Goal: Information Seeking & Learning: Learn about a topic

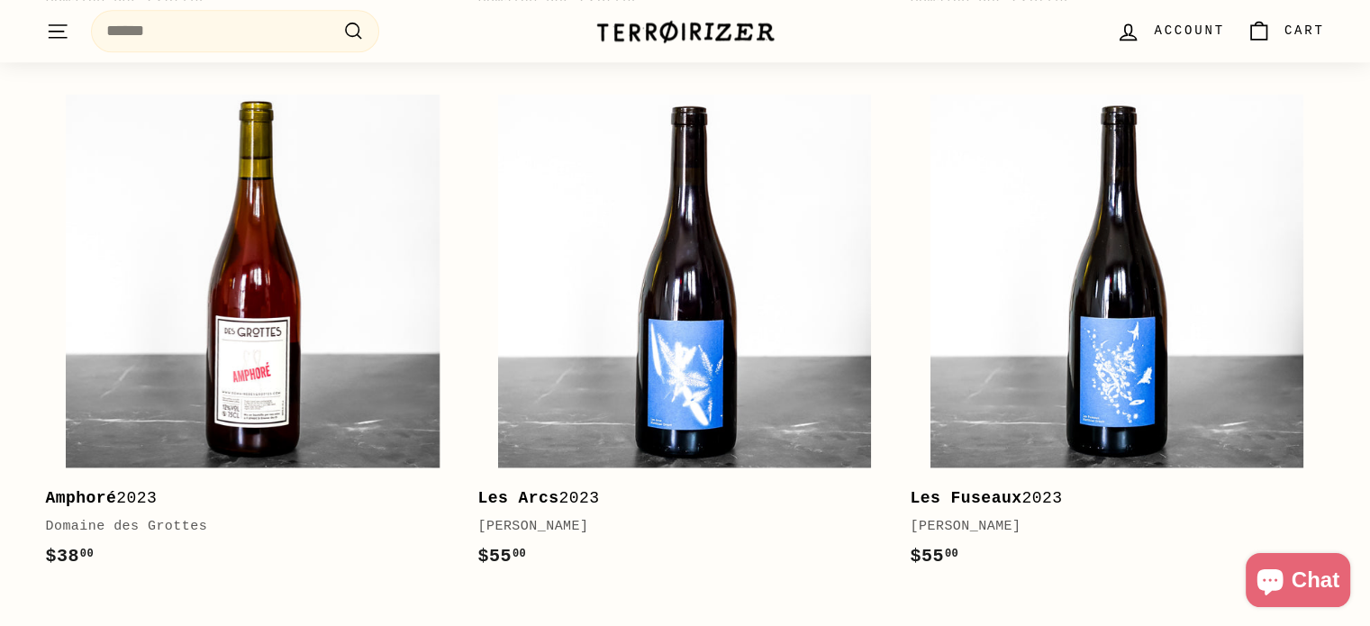
scroll to position [2570, 0]
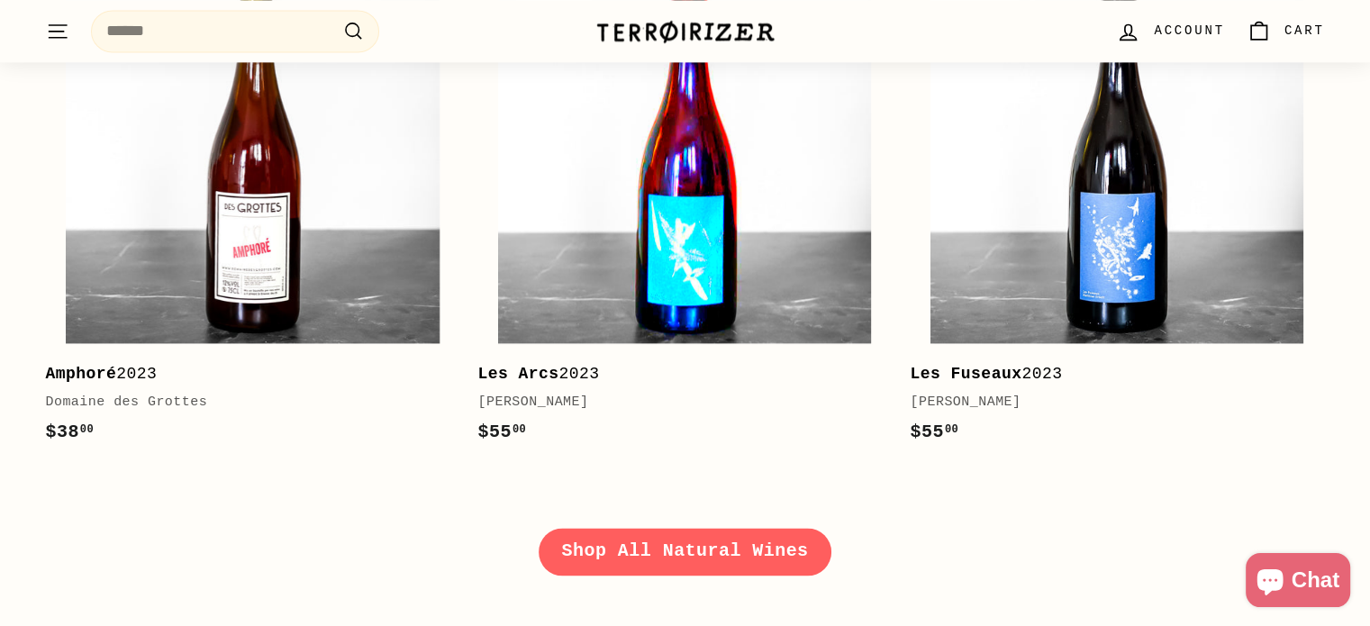
click at [688, 209] on img at bounding box center [684, 156] width 373 height 373
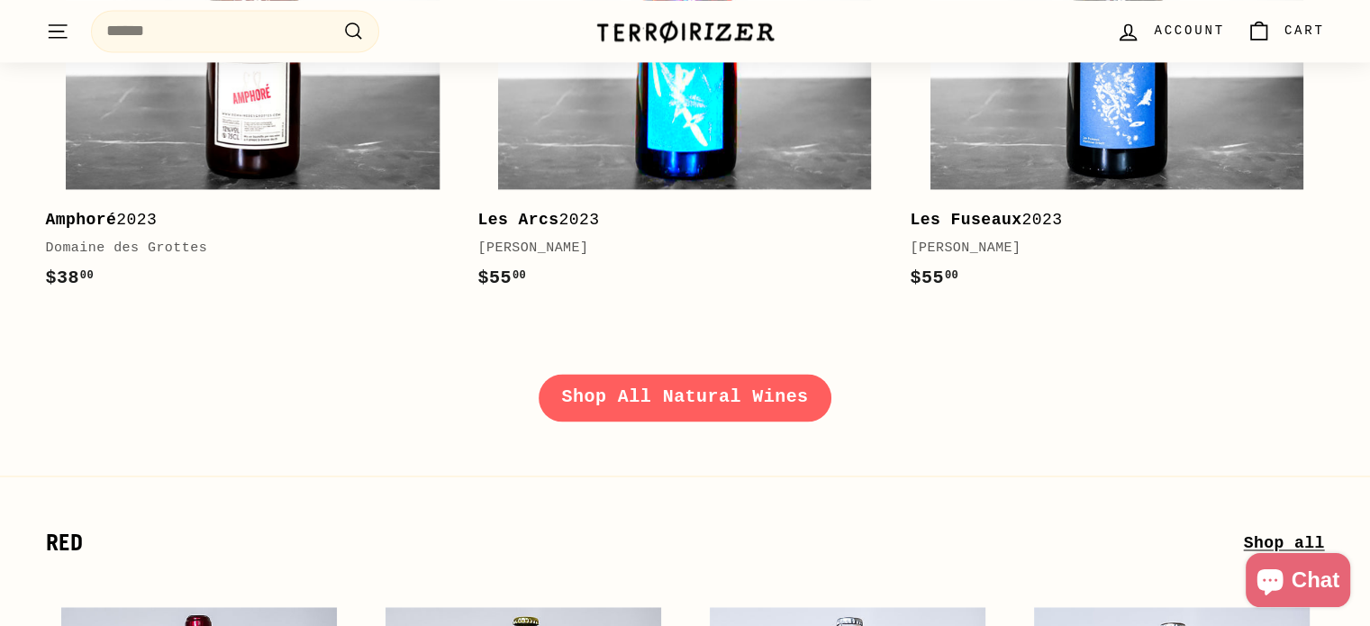
scroll to position [2725, 0]
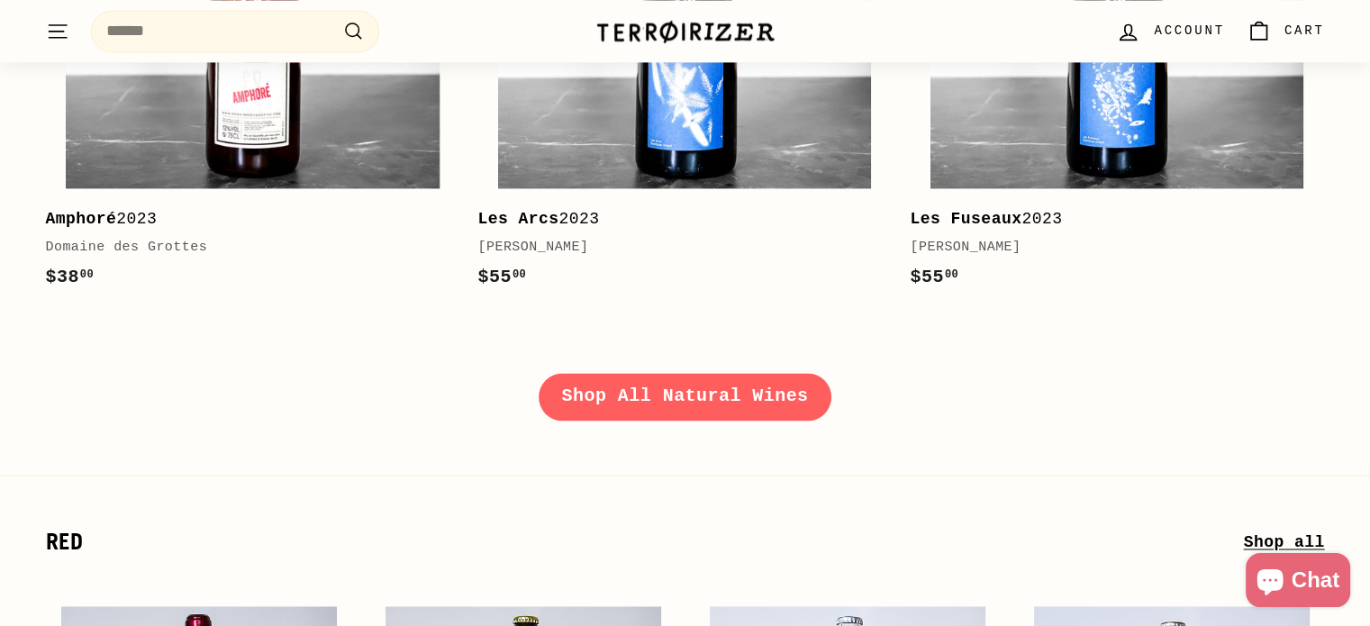
click at [669, 399] on link "Shop All Natural Wines" at bounding box center [686, 396] width 294 height 47
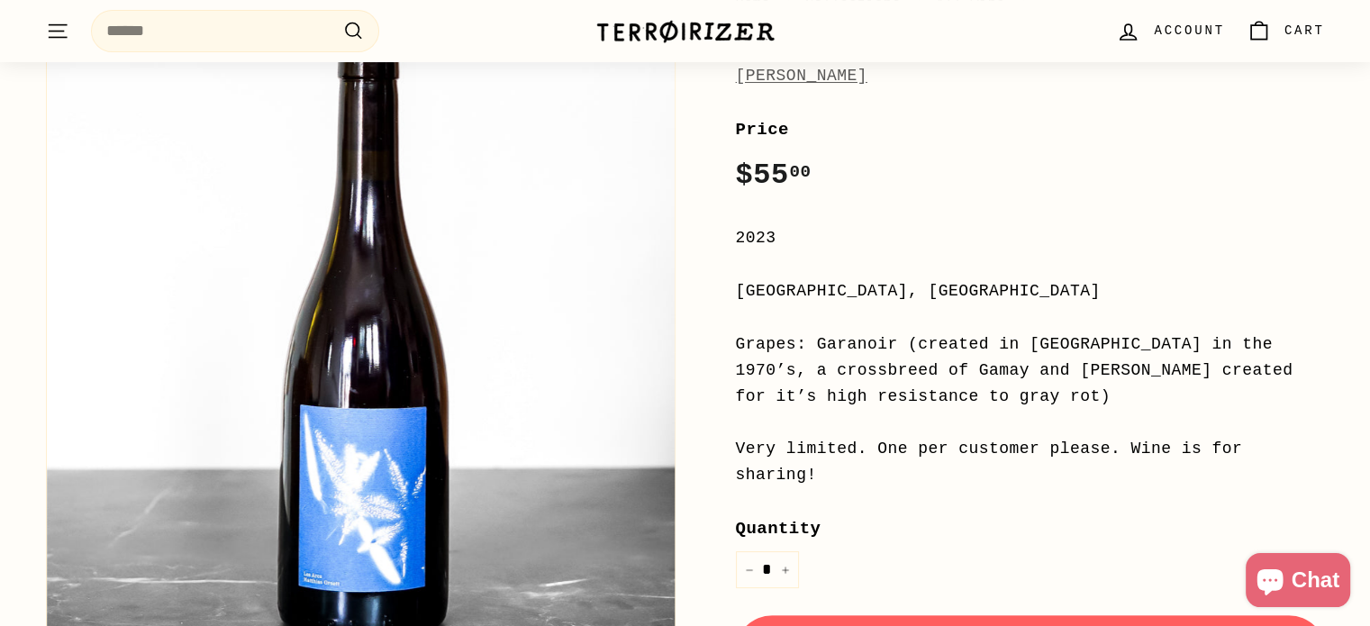
click at [818, 233] on div "2023" at bounding box center [1030, 238] width 589 height 26
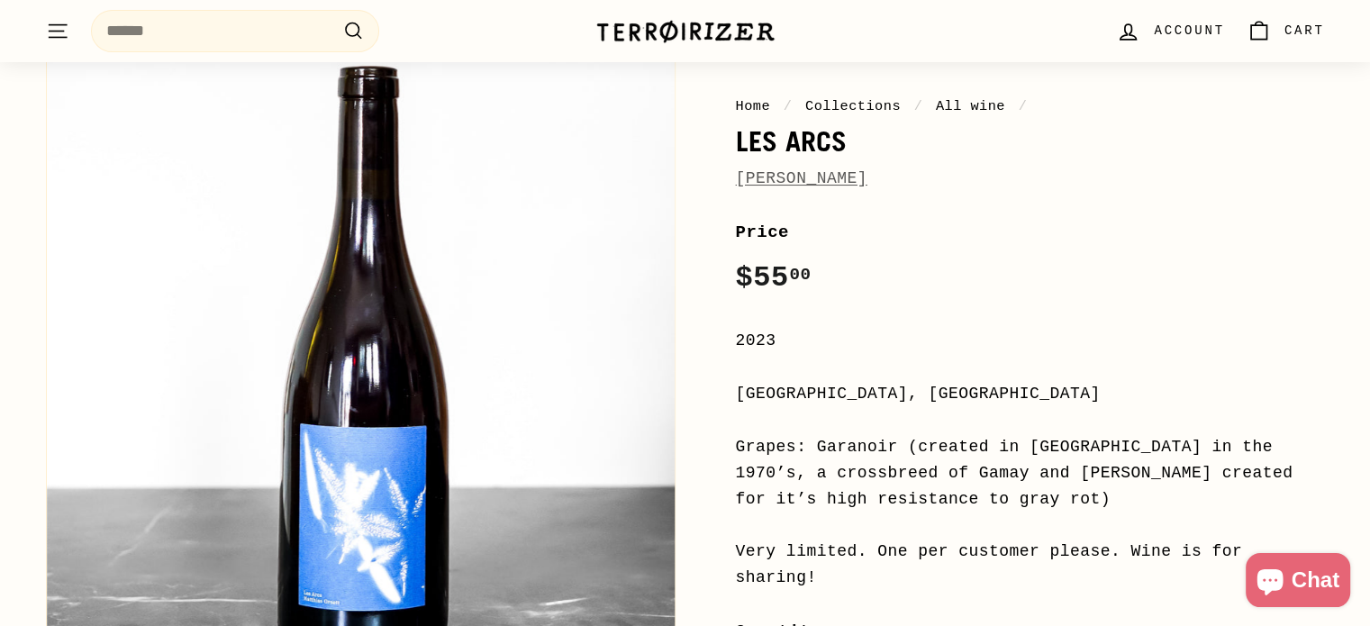
scroll to position [141, 0]
drag, startPoint x: 902, startPoint y: 176, endPoint x: 725, endPoint y: 183, distance: 176.7
click at [725, 183] on div "Home / Collections / All wine / Les Arcs Matthias Orsett Price Regular price $5…" at bounding box center [1011, 563] width 630 height 1053
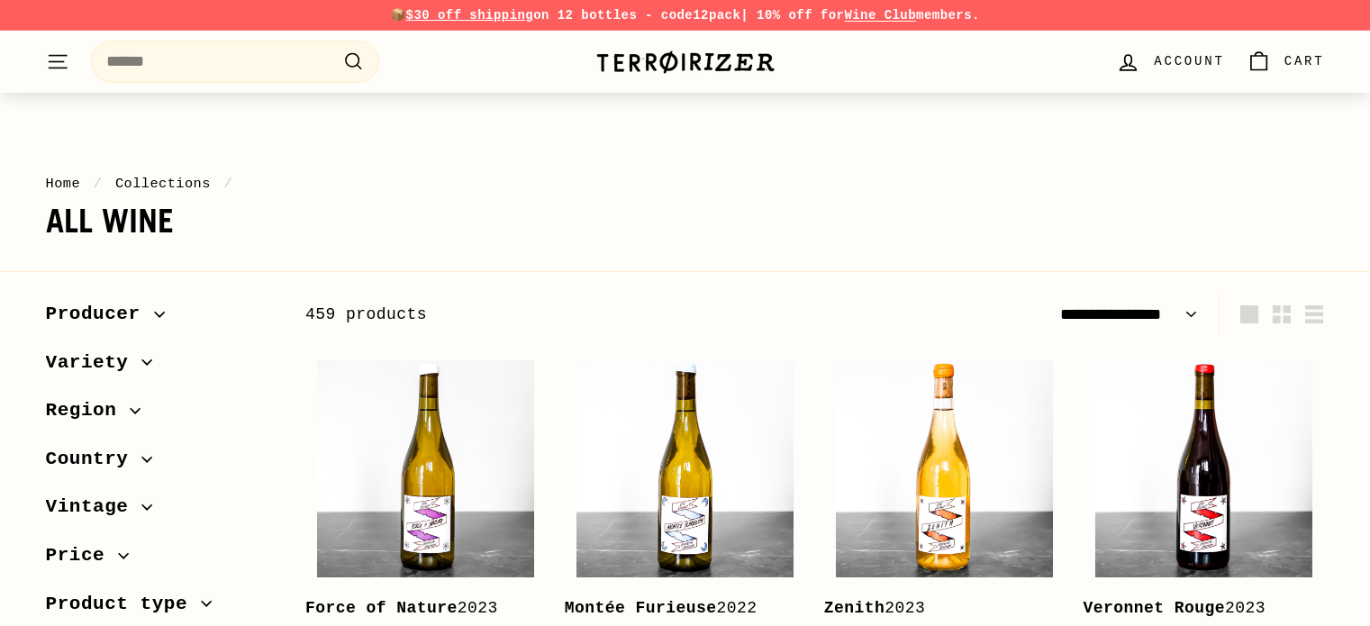
select select "**********"
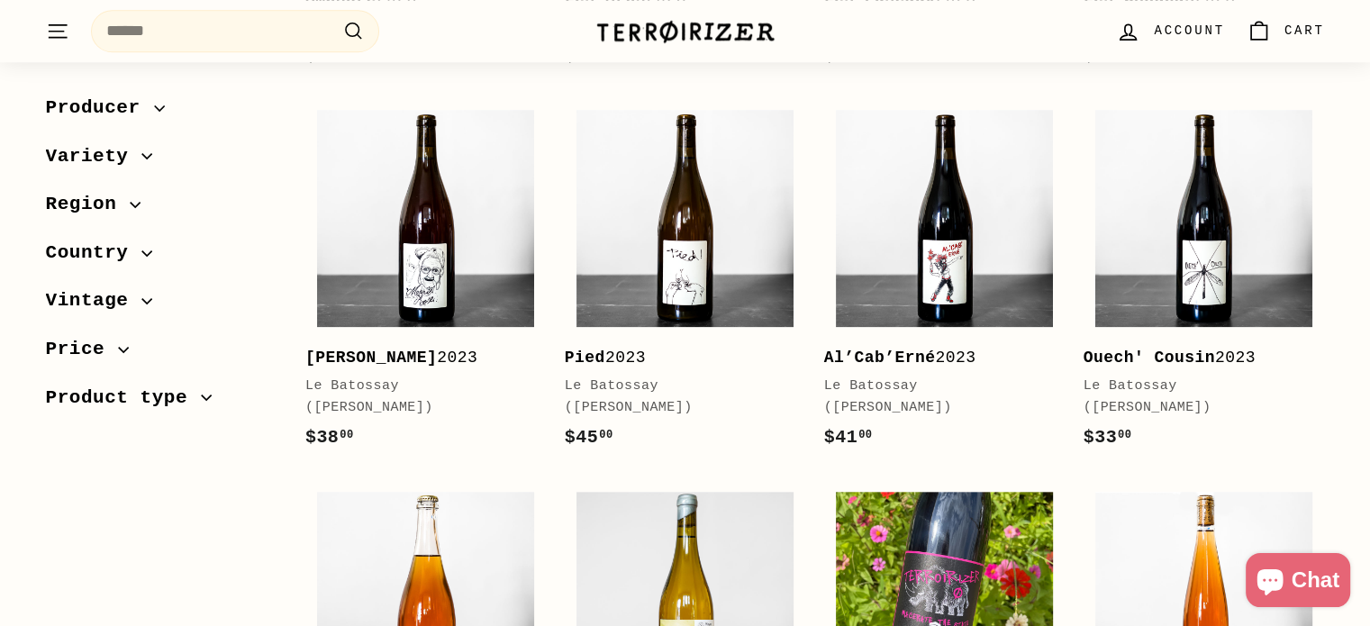
scroll to position [1719, 0]
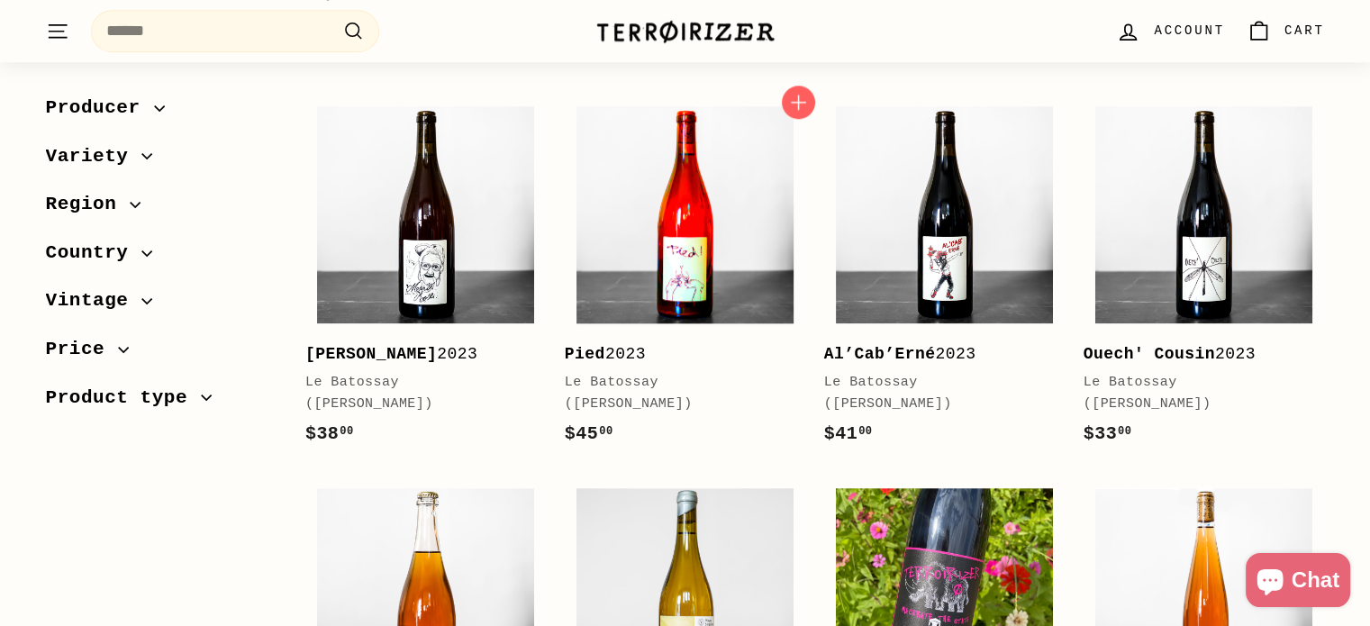
click at [688, 227] on img at bounding box center [685, 214] width 217 height 217
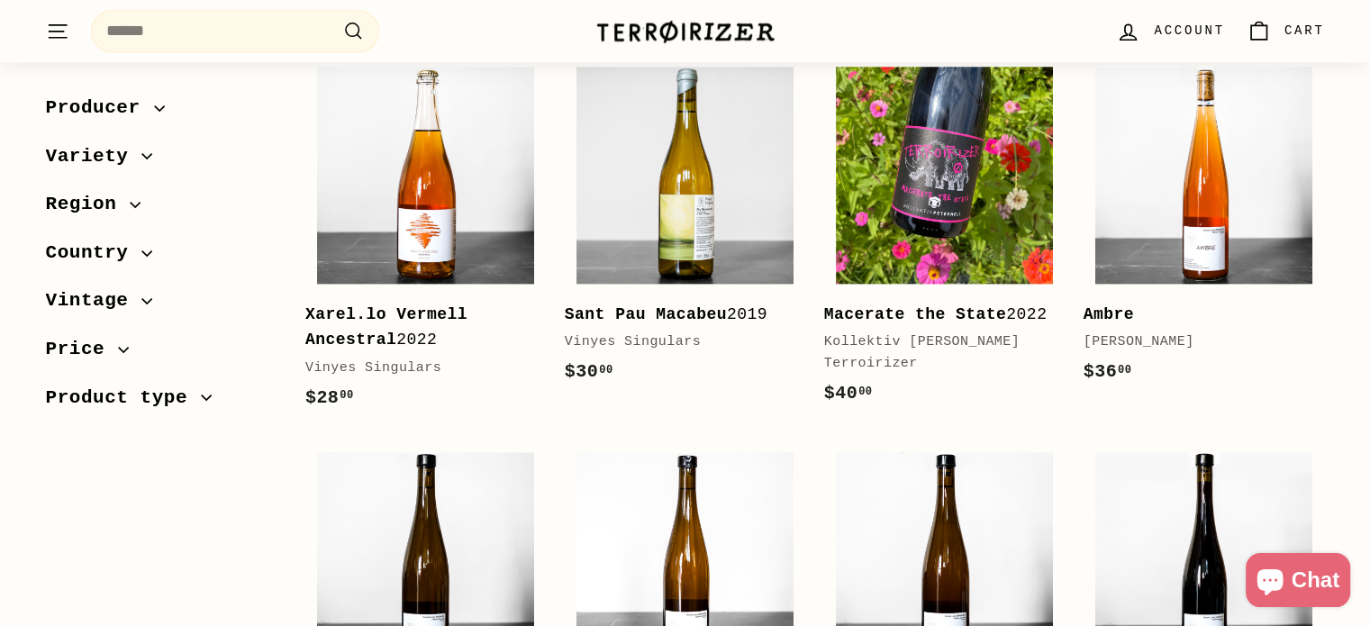
scroll to position [2427, 0]
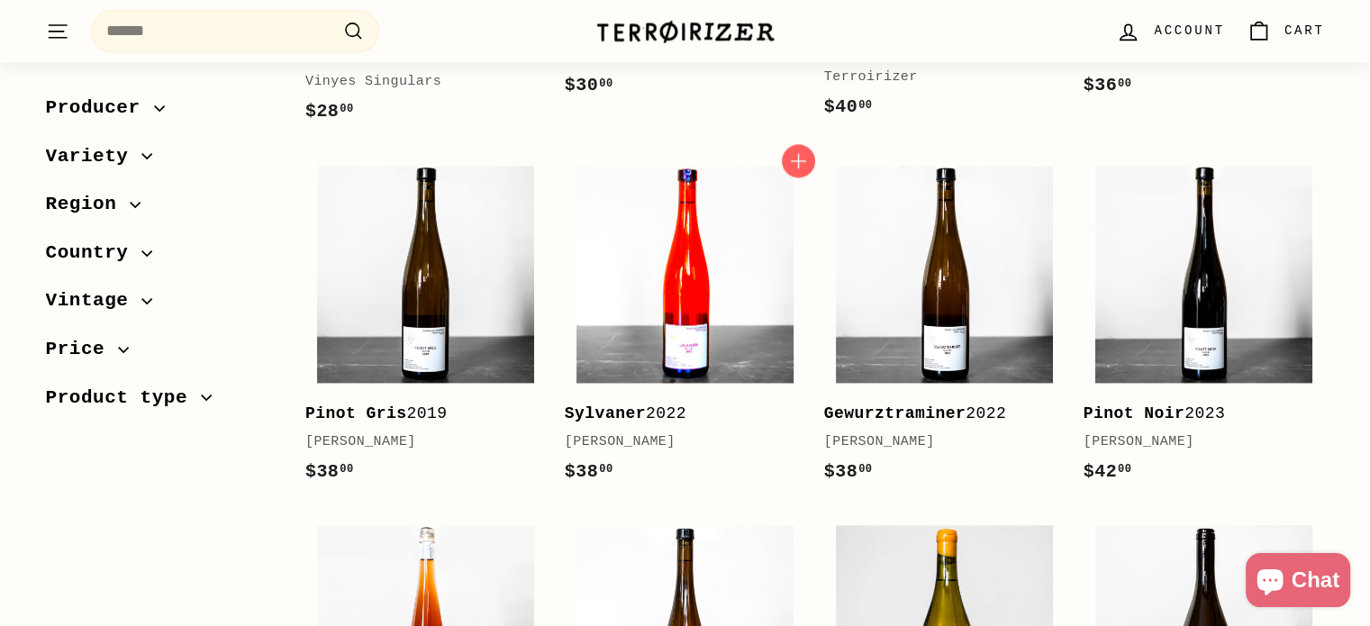
click at [698, 260] on img at bounding box center [685, 274] width 217 height 217
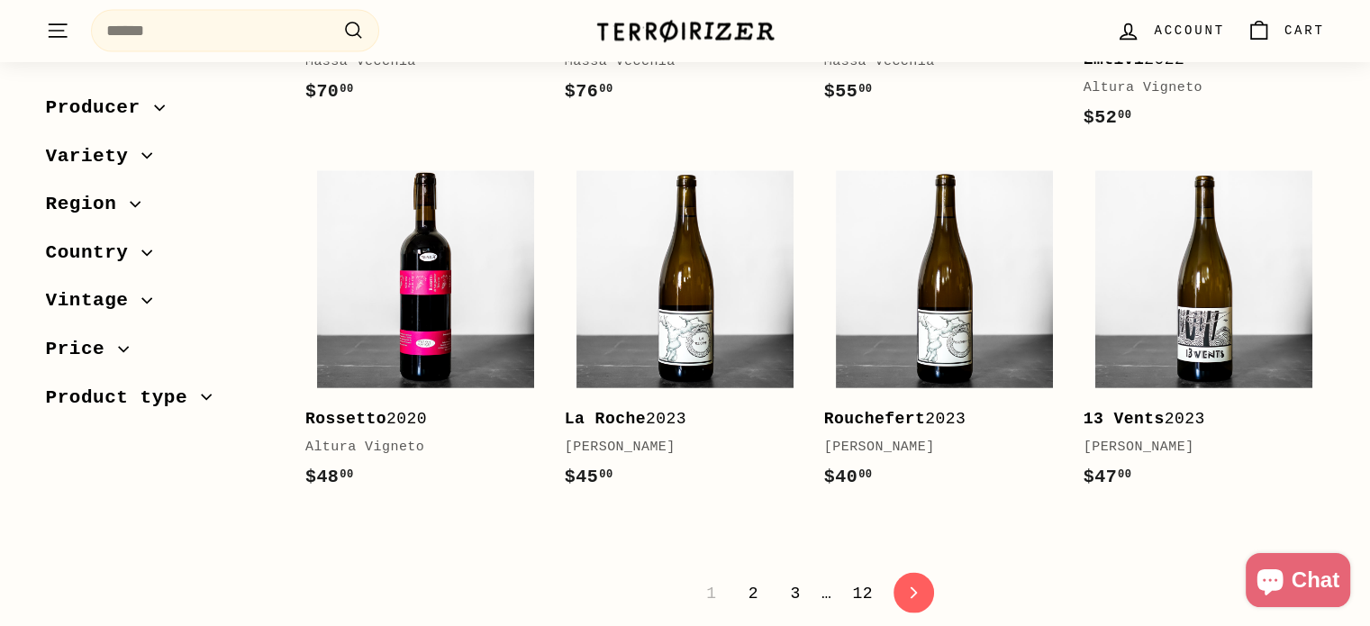
scroll to position [3527, 0]
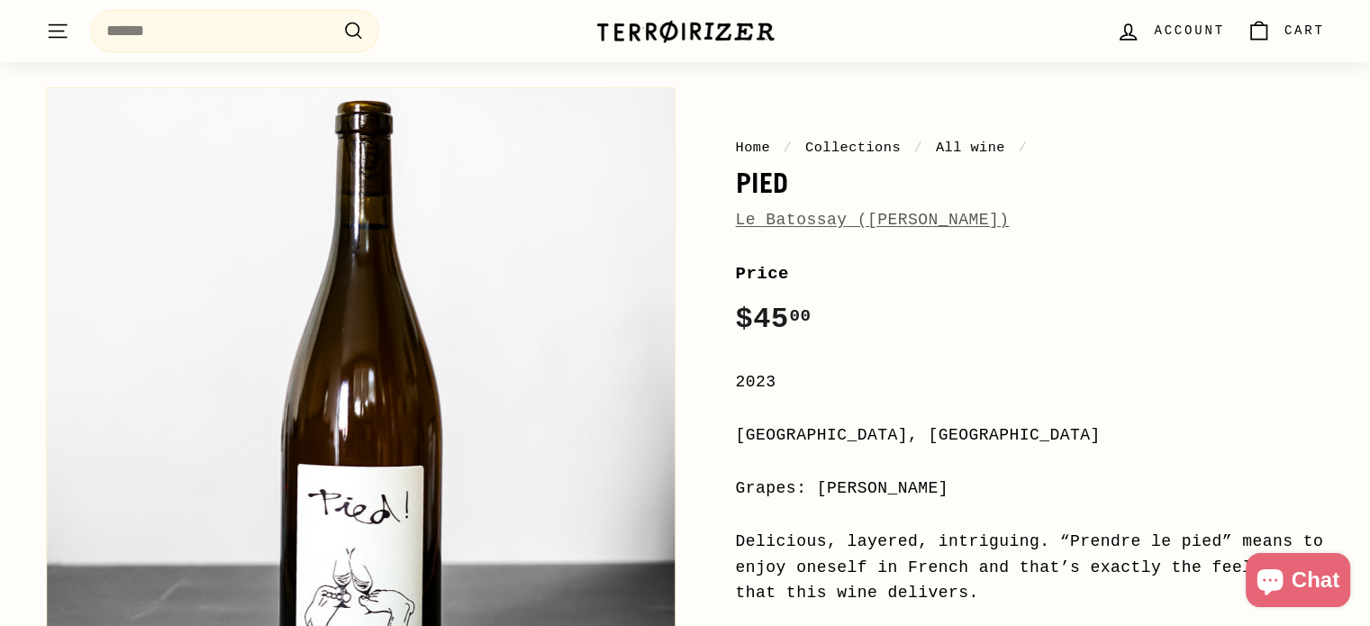
scroll to position [93, 0]
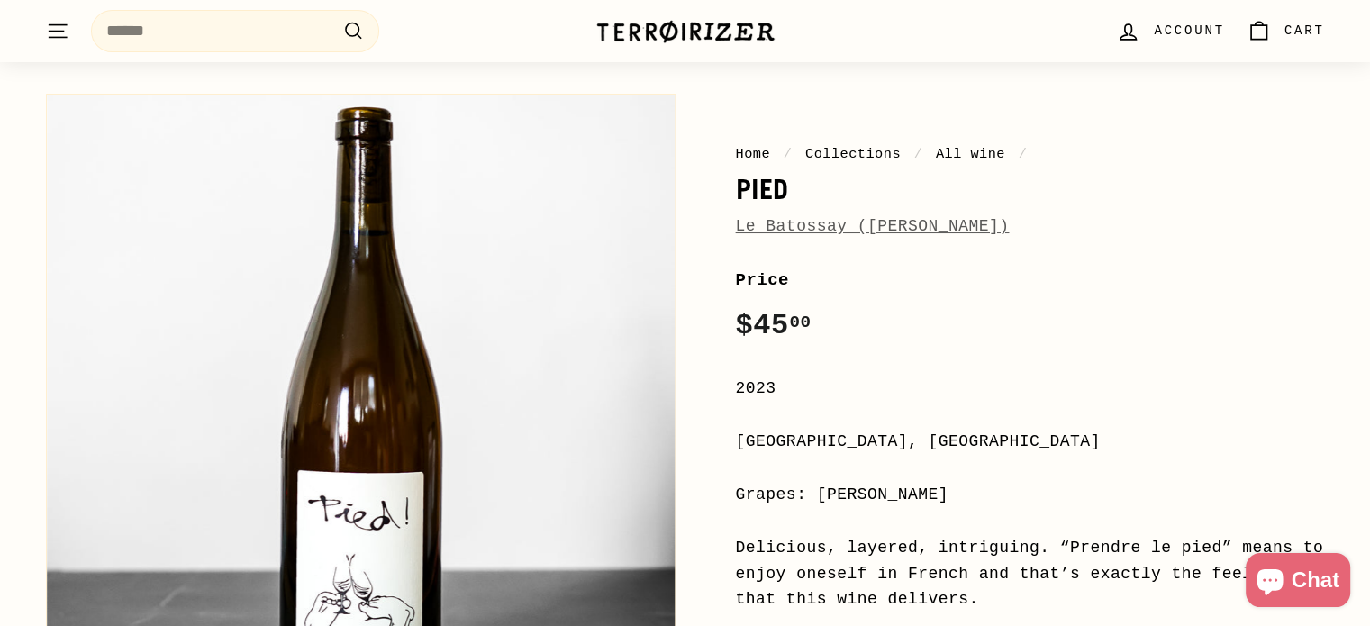
drag, startPoint x: 1045, startPoint y: 237, endPoint x: 713, endPoint y: 212, distance: 333.4
click at [713, 212] on div "Home / Collections / All wine / Pied Le Batossay ([PERSON_NAME]) Price Regular …" at bounding box center [1011, 598] width 630 height 1027
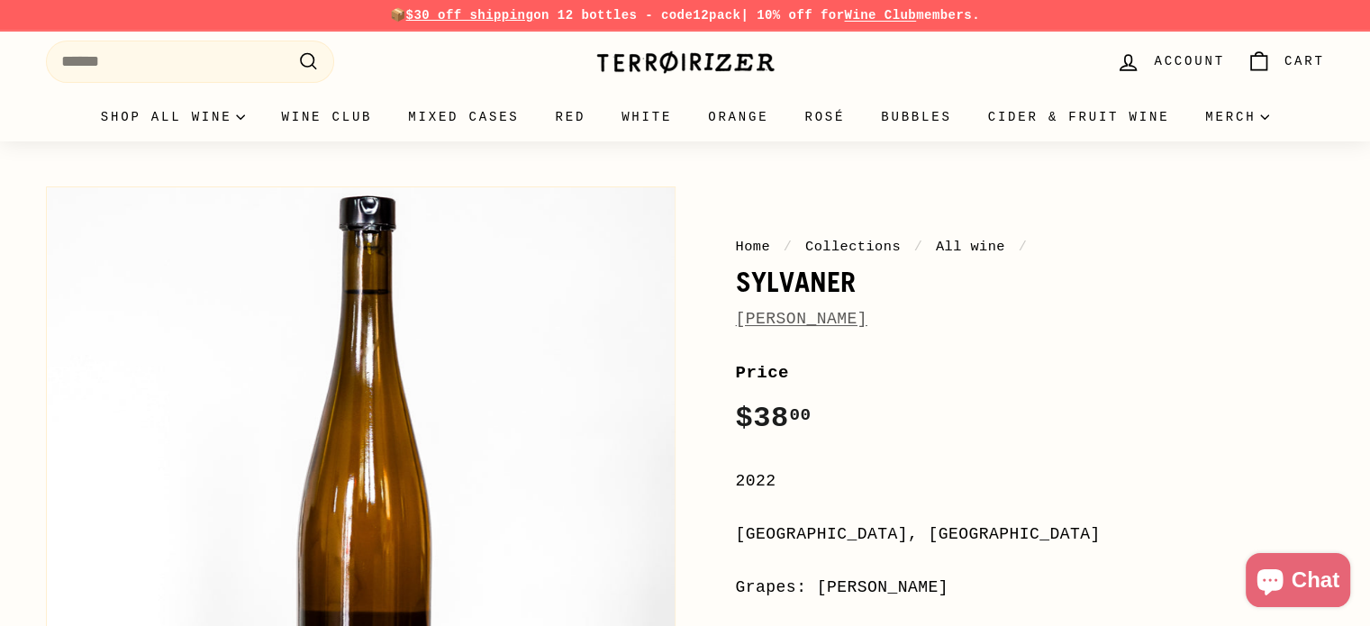
drag, startPoint x: 939, startPoint y: 317, endPoint x: 733, endPoint y: 317, distance: 206.3
copy link "Laurent Bannwarth"
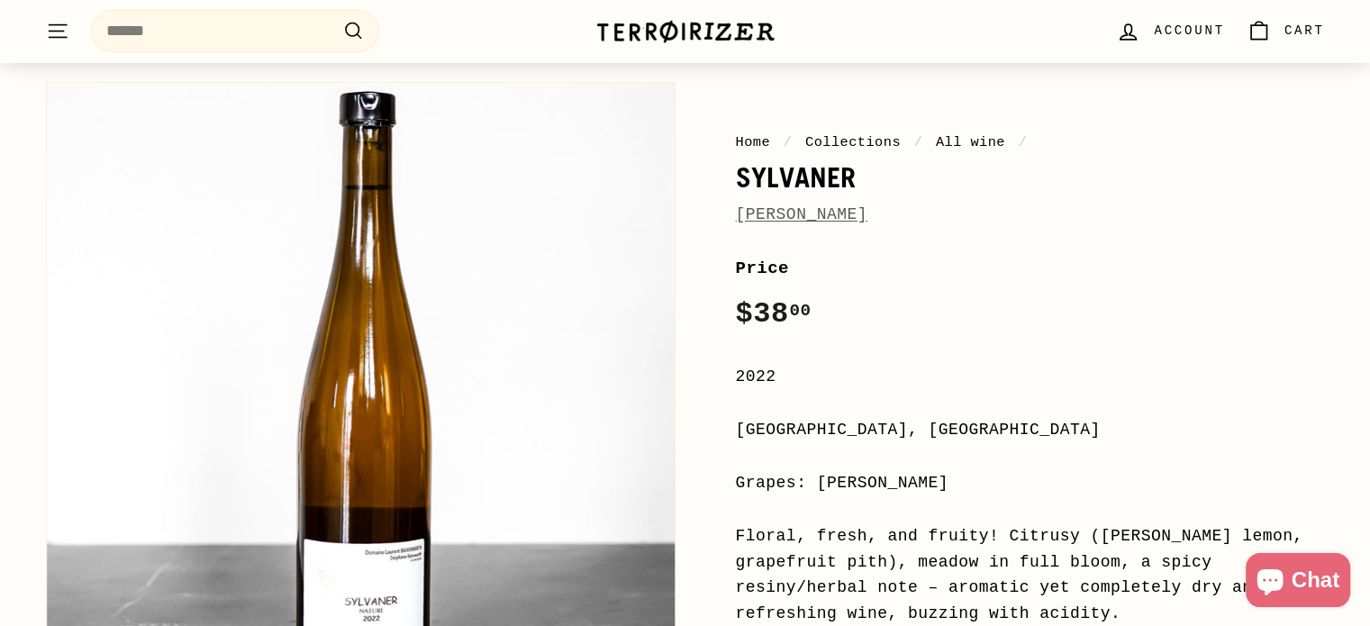
scroll to position [112, 0]
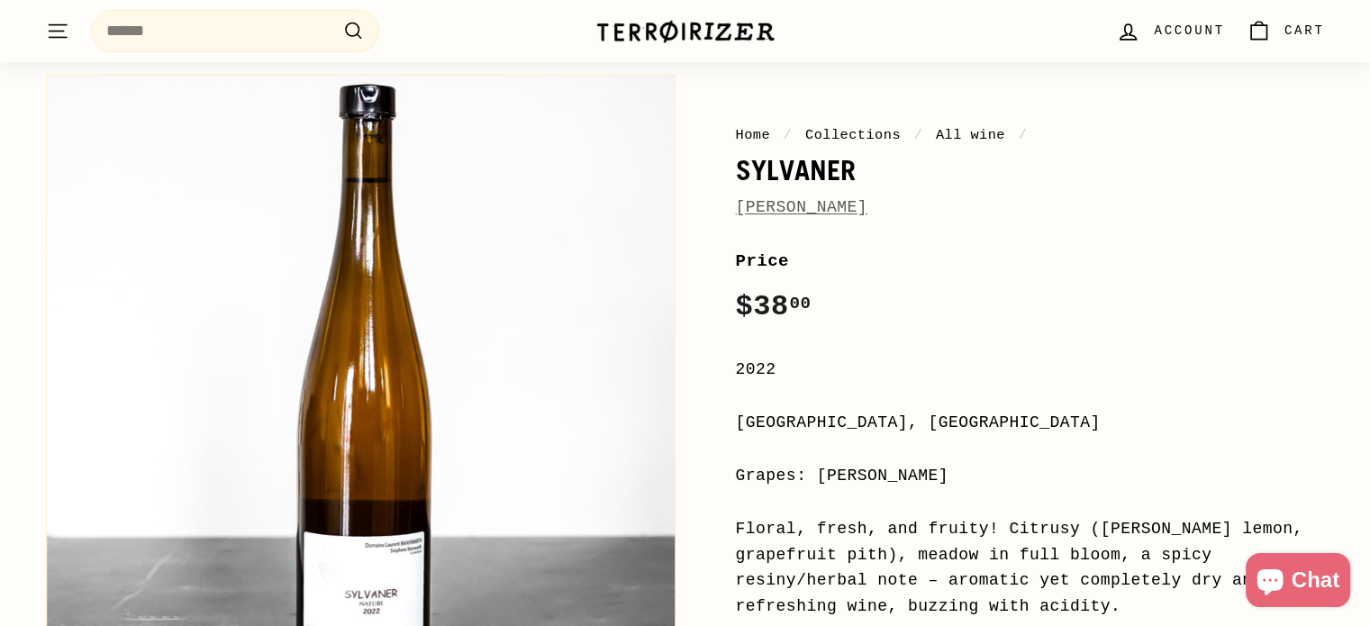
click at [805, 196] on span "Laurent Bannwarth" at bounding box center [802, 208] width 132 height 26
click at [806, 207] on link "Laurent Bannwarth" at bounding box center [802, 207] width 132 height 18
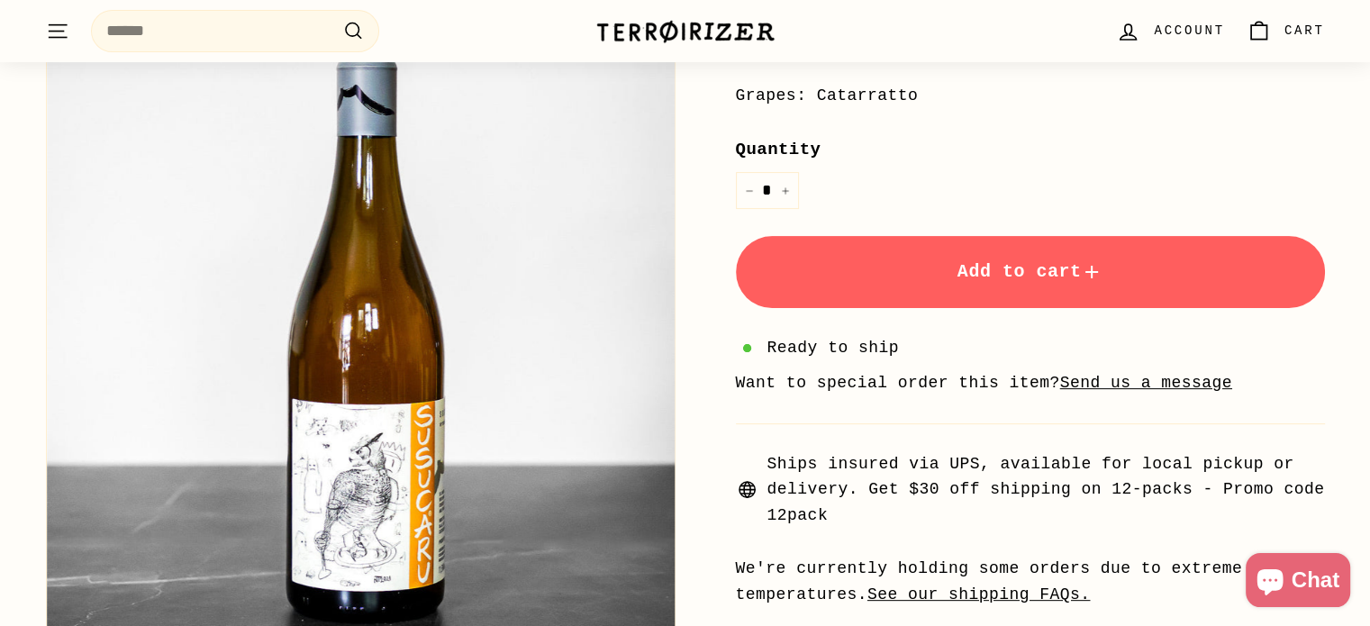
scroll to position [496, 0]
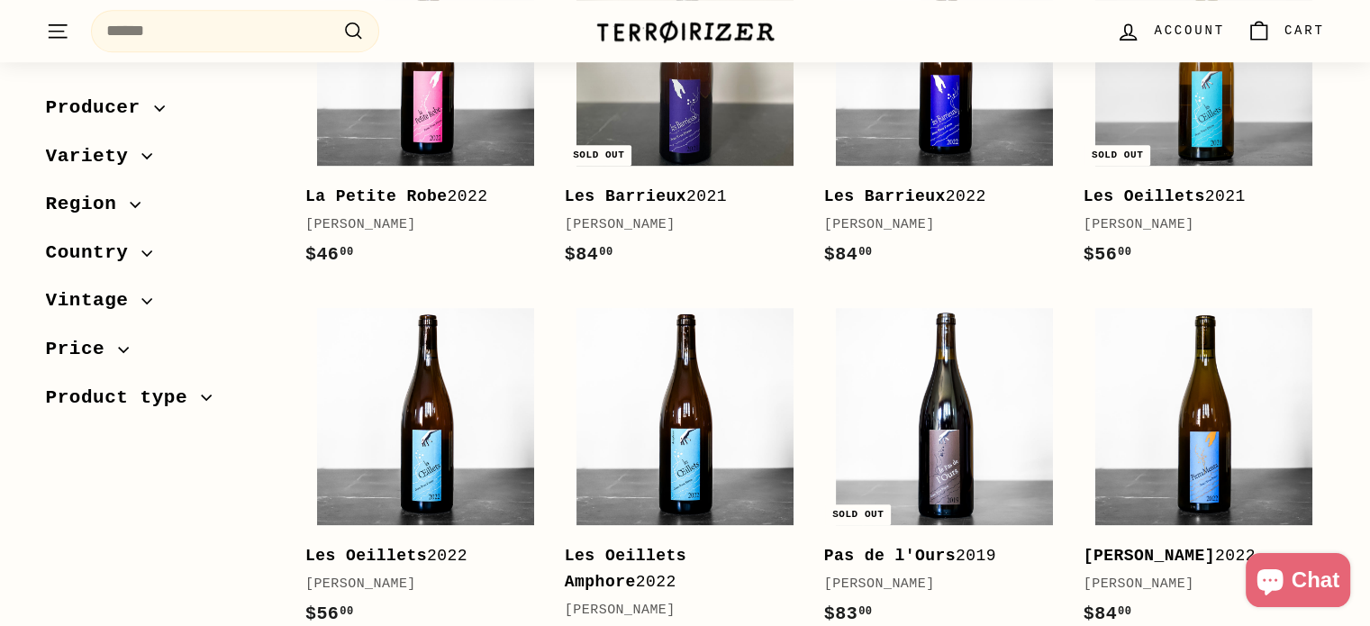
scroll to position [1524, 0]
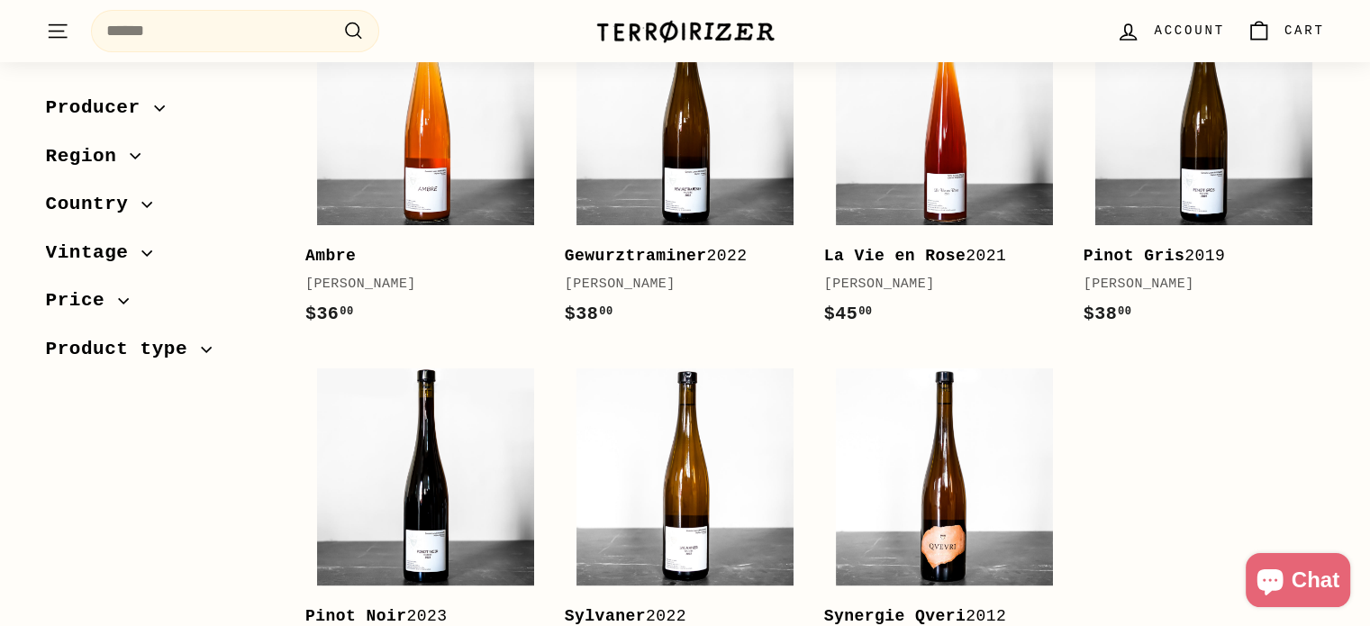
scroll to position [266, 0]
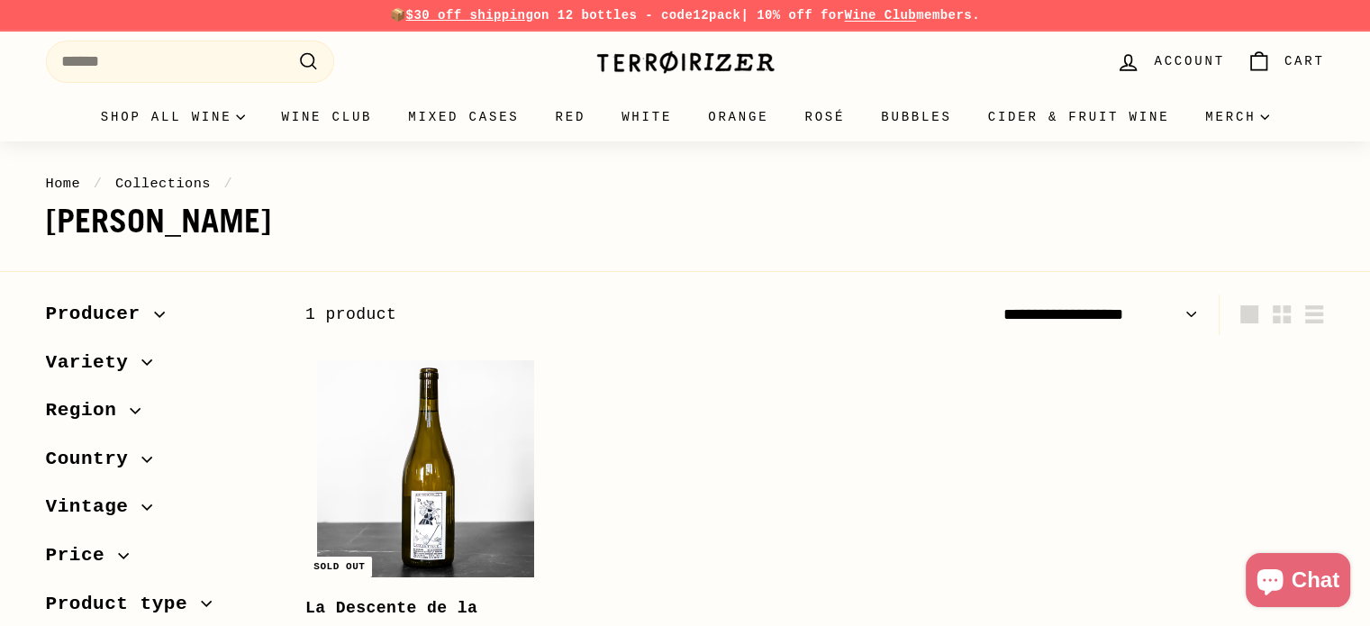
scroll to position [216, 0]
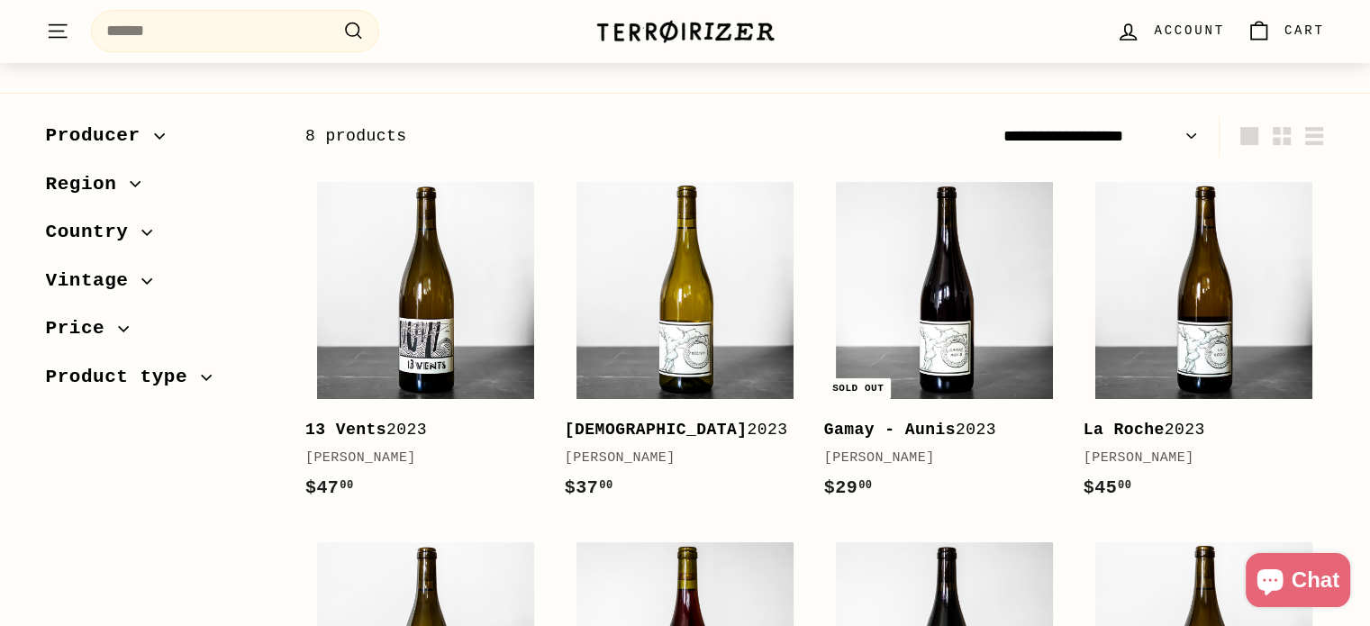
scroll to position [240, 0]
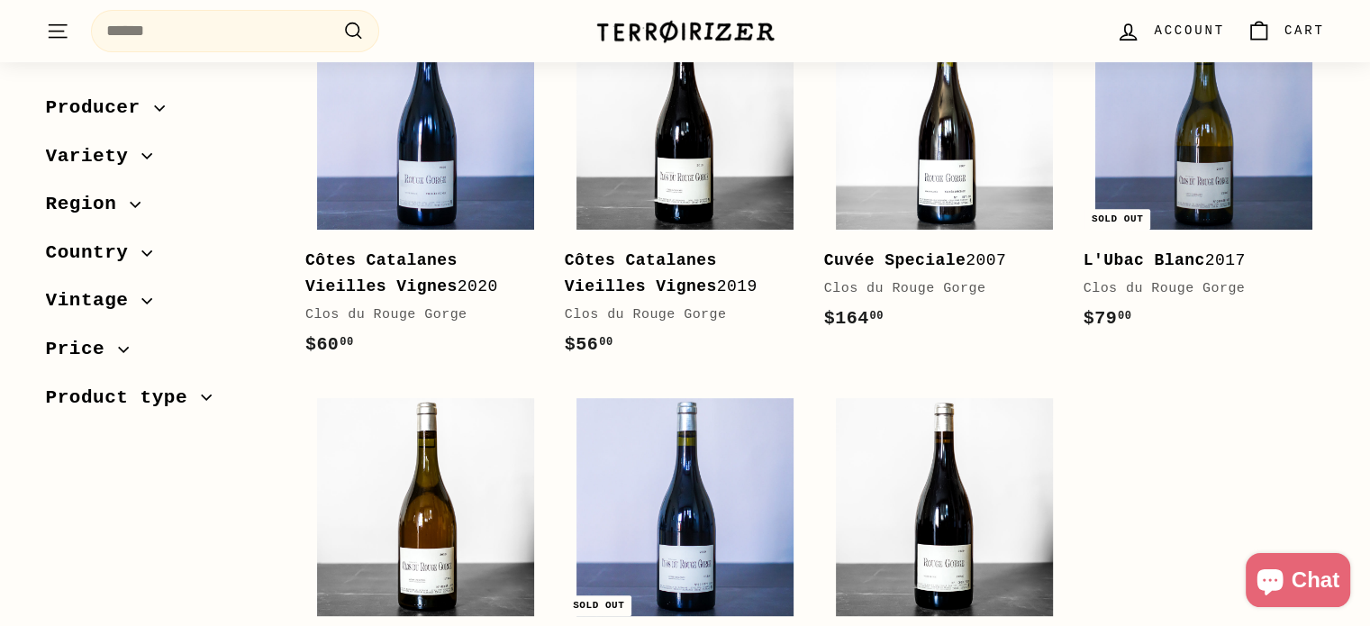
scroll to position [882, 0]
